Goal: Transaction & Acquisition: Download file/media

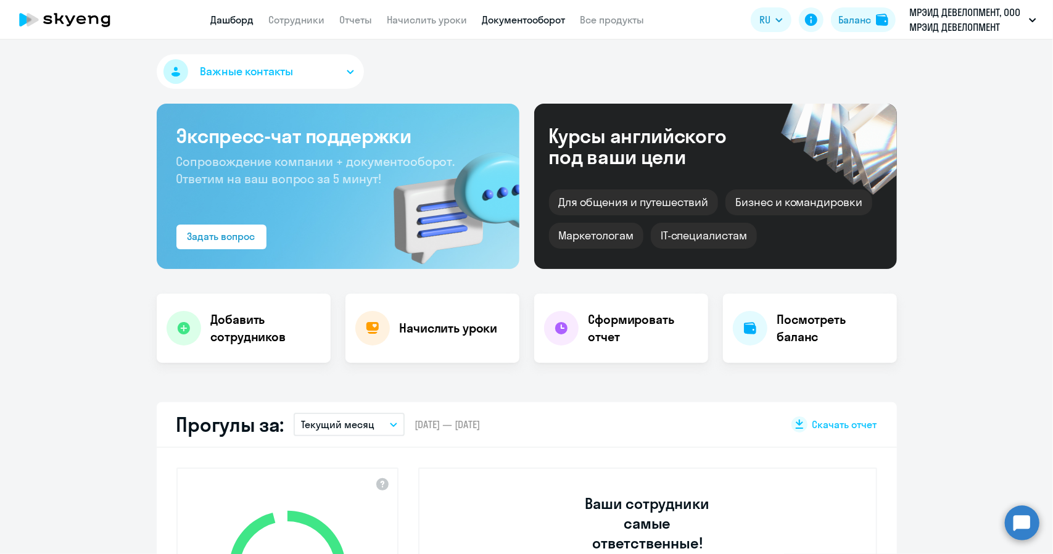
select select "30"
click at [491, 18] on link "Документооборот" at bounding box center [524, 20] width 83 height 12
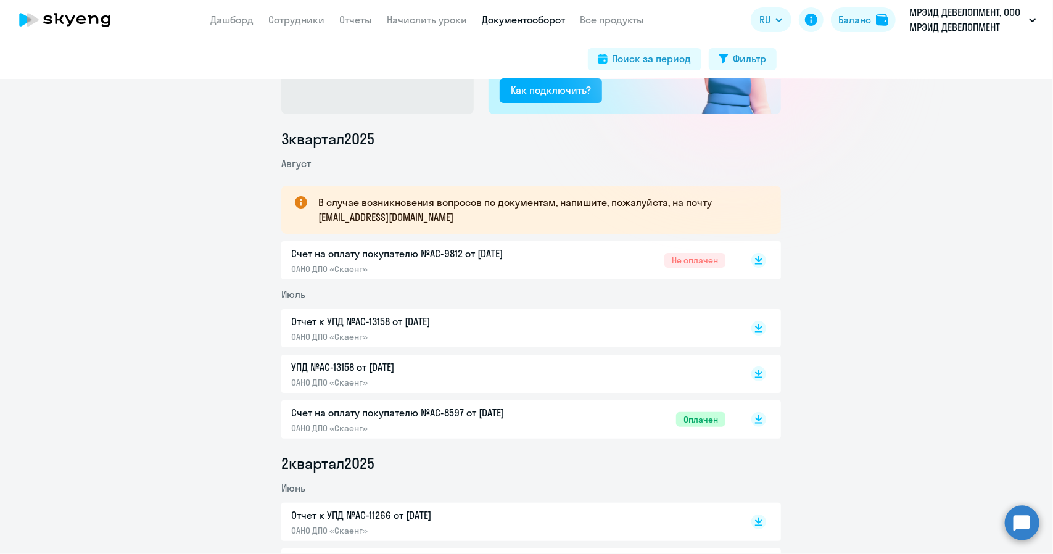
scroll to position [123, 0]
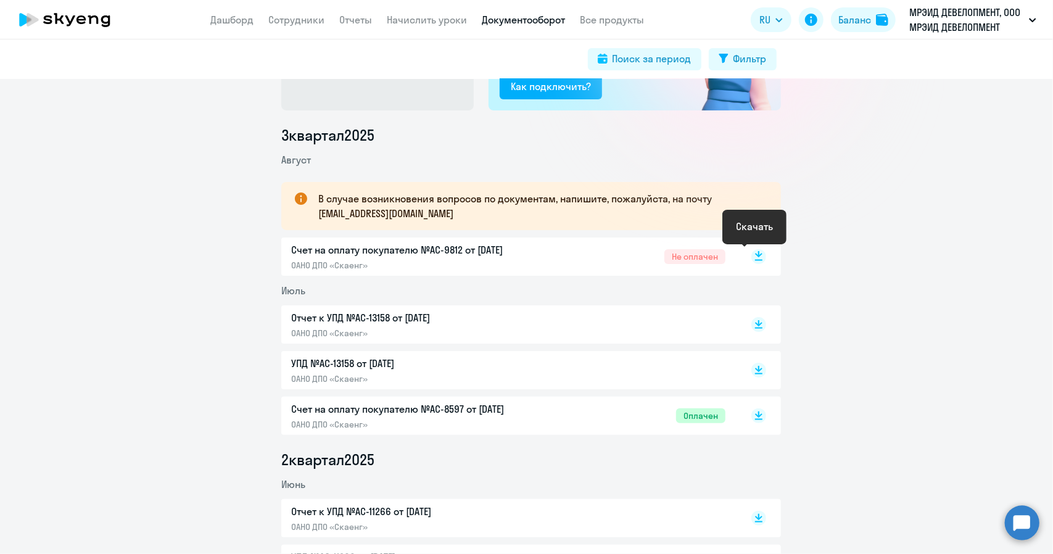
click at [756, 258] on rect at bounding box center [759, 256] width 15 height 15
click at [752, 325] on rect at bounding box center [759, 324] width 15 height 15
click at [752, 370] on rect at bounding box center [759, 370] width 15 height 15
